Goal: Information Seeking & Learning: Stay updated

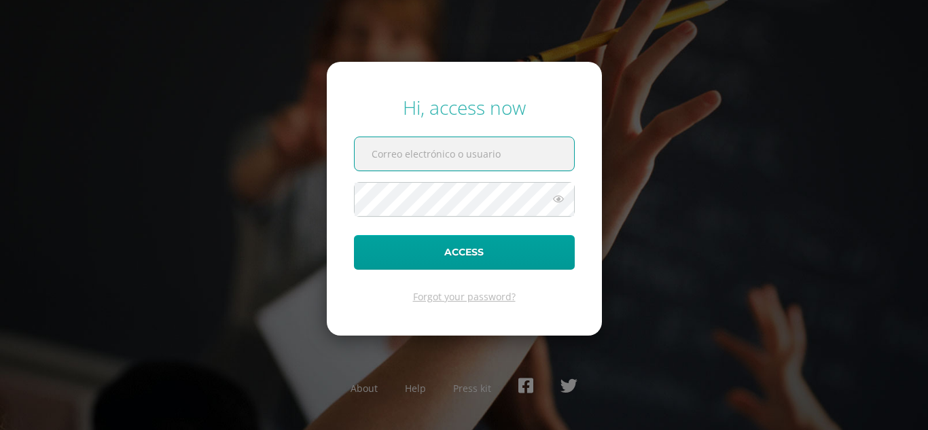
click at [434, 149] on input "text" at bounding box center [464, 153] width 219 height 33
type input "chavez.nahili@gmail.com"
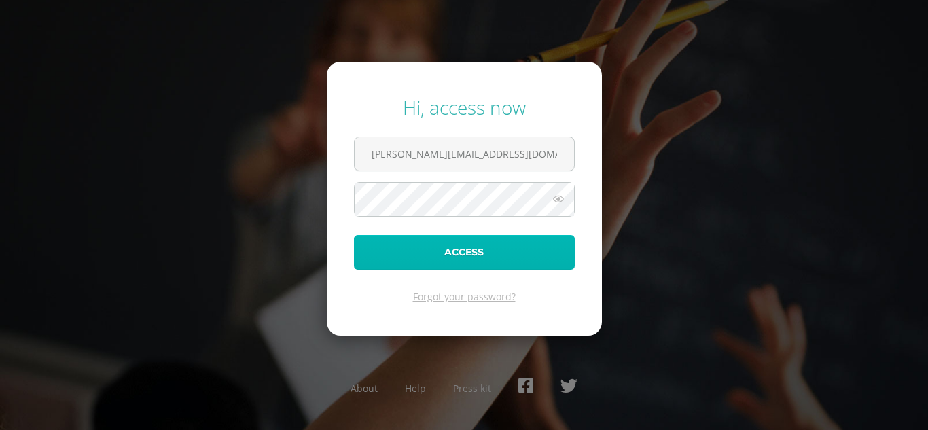
click at [467, 254] on button "Access" at bounding box center [464, 252] width 221 height 35
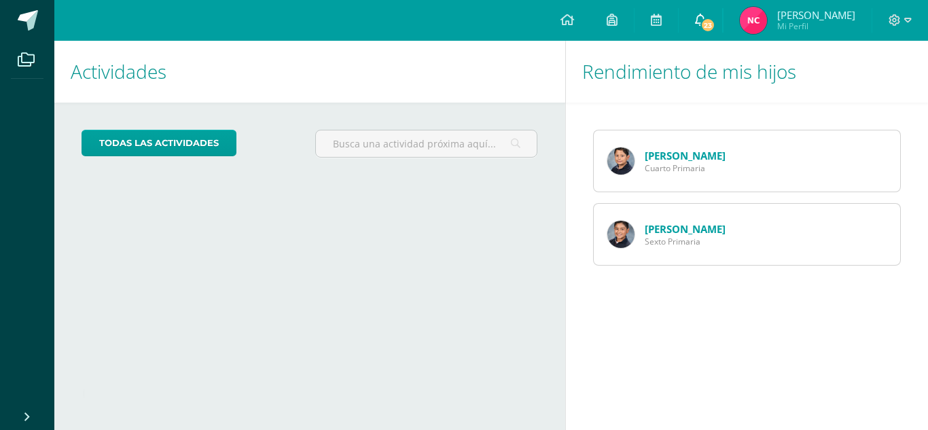
click at [704, 25] on icon at bounding box center [700, 20] width 11 height 12
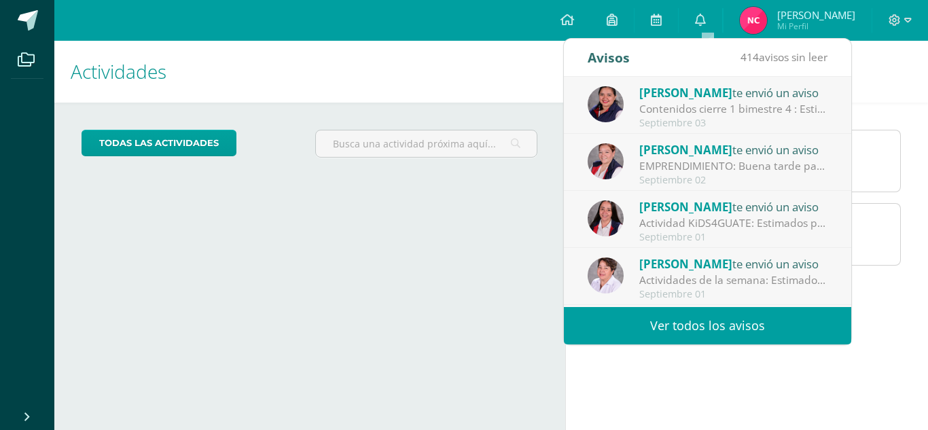
click at [707, 274] on div "Actividades de la semana: Estimados padres de familia: Poreste medio les comuni…" at bounding box center [733, 280] width 189 height 16
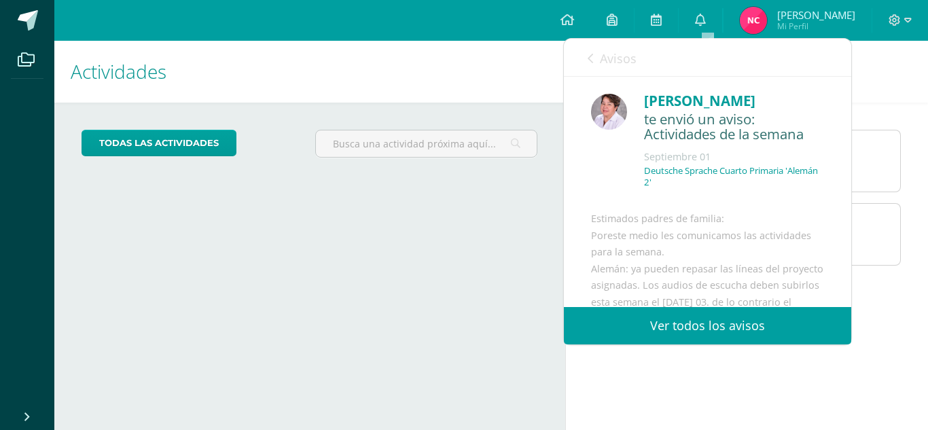
click at [594, 60] on link "Avisos" at bounding box center [612, 58] width 49 height 39
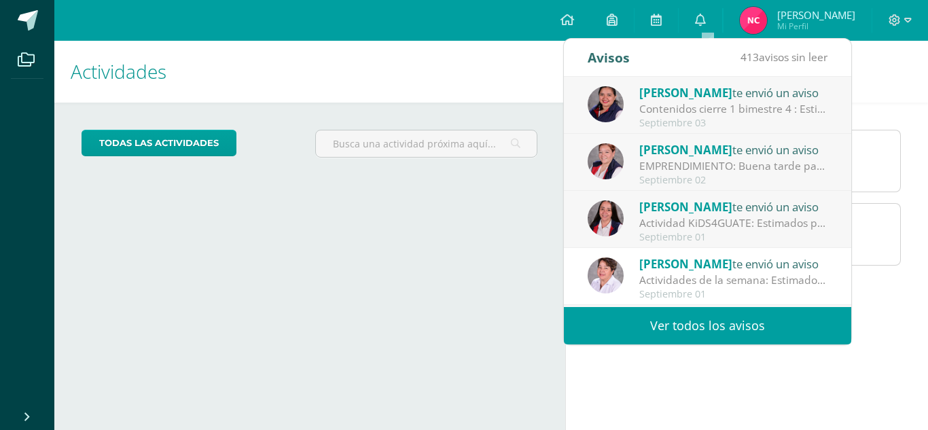
click at [710, 103] on div "Contenidos cierre 1 bimestre 4 : Estimados padres de familia, informó que los c…" at bounding box center [733, 109] width 189 height 16
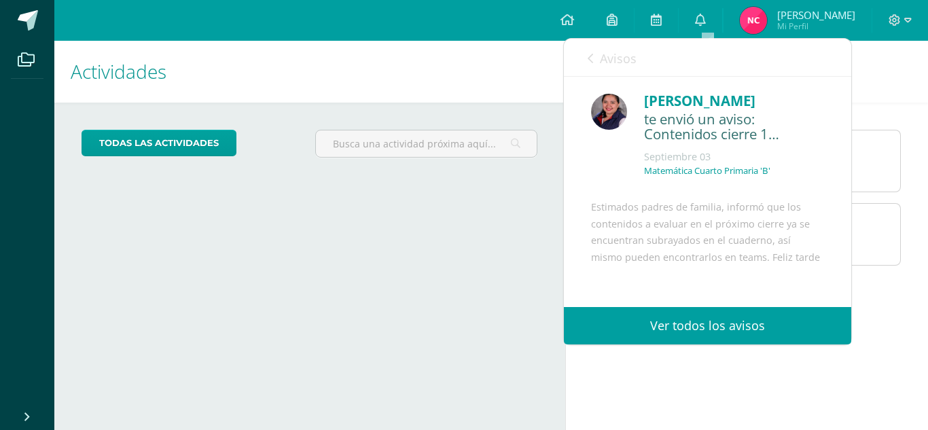
scroll to position [122, 0]
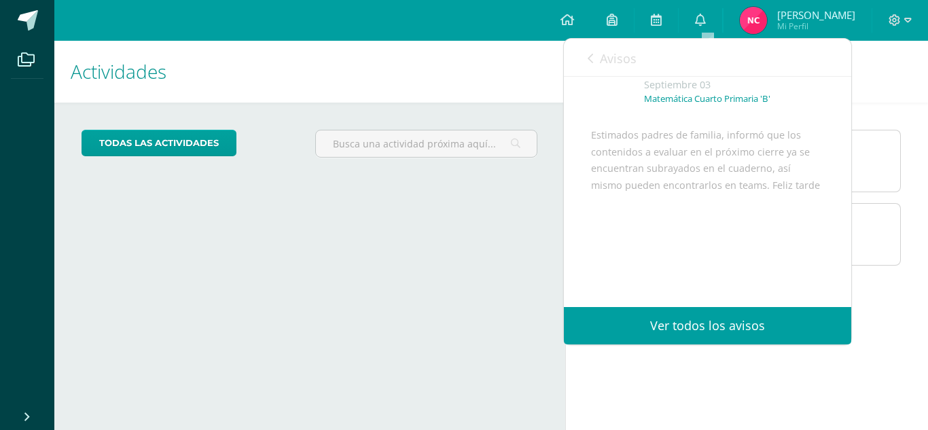
click at [594, 55] on link "Avisos" at bounding box center [612, 58] width 49 height 39
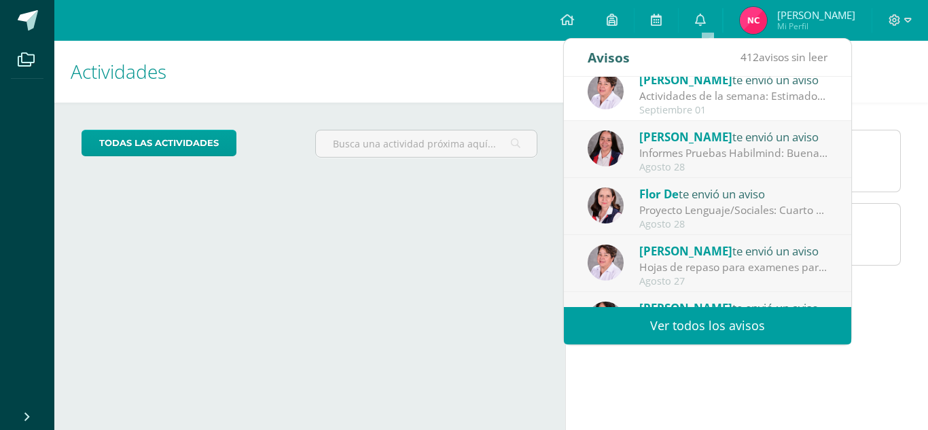
scroll to position [201, 0]
